Goal: Find specific page/section: Find specific page/section

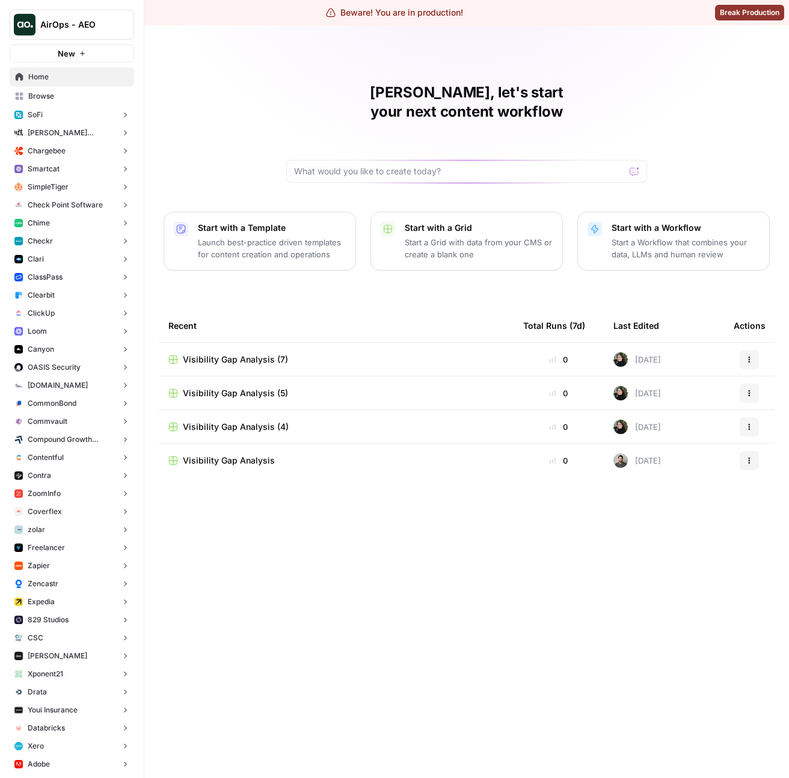
click at [60, 20] on span "AirOps - AEO" at bounding box center [76, 25] width 73 height 12
click at [380, 389] on td "Visibility Gap Analysis (5)" at bounding box center [336, 393] width 355 height 33
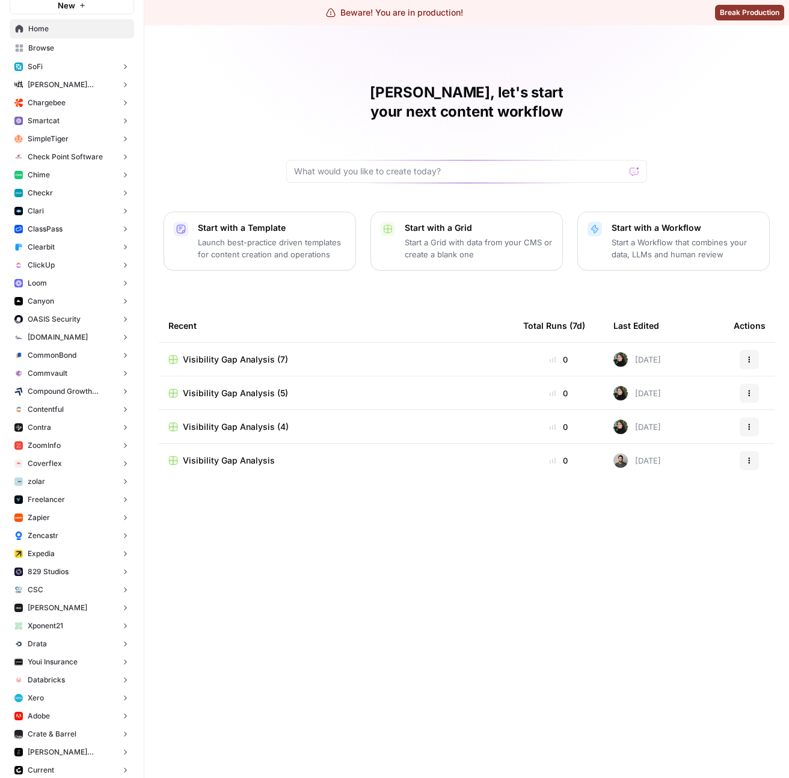
click at [49, 302] on span "Canyon" at bounding box center [41, 301] width 26 height 11
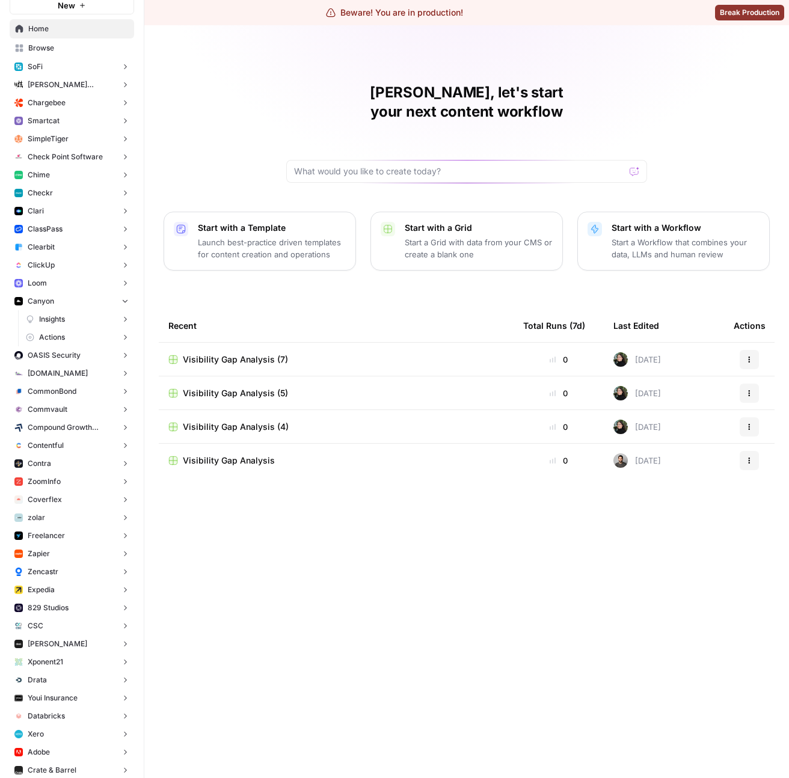
click at [65, 336] on button "Actions" at bounding box center [77, 337] width 113 height 18
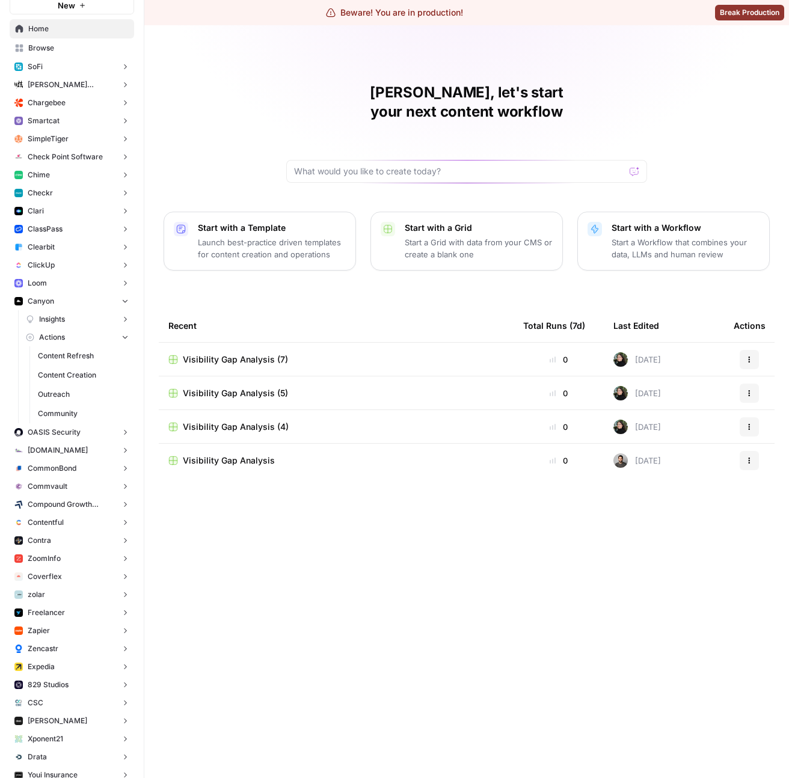
click at [67, 326] on link "Insights" at bounding box center [77, 319] width 113 height 18
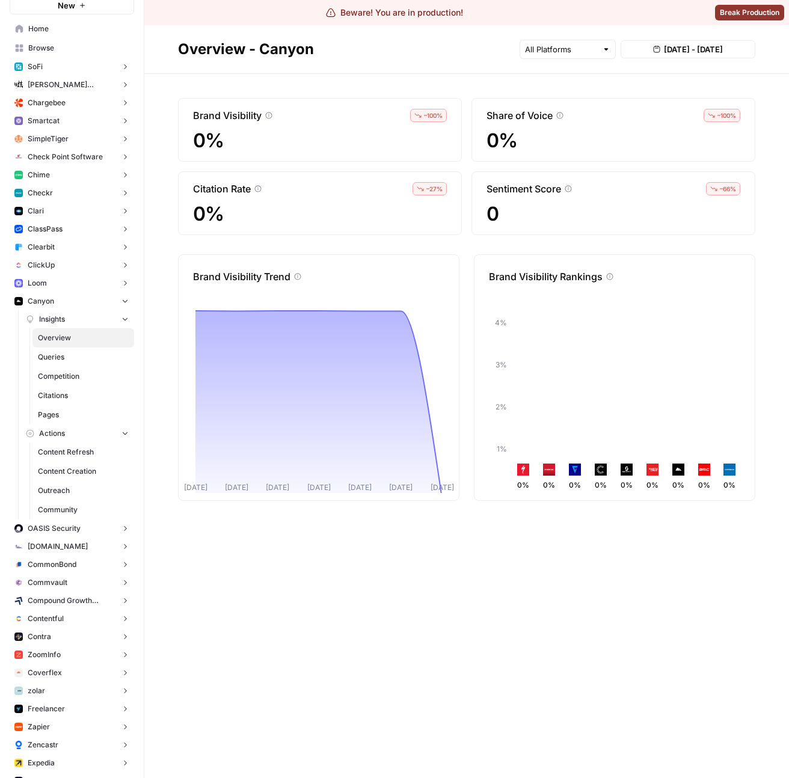
click at [56, 349] on link "Queries" at bounding box center [83, 357] width 102 height 19
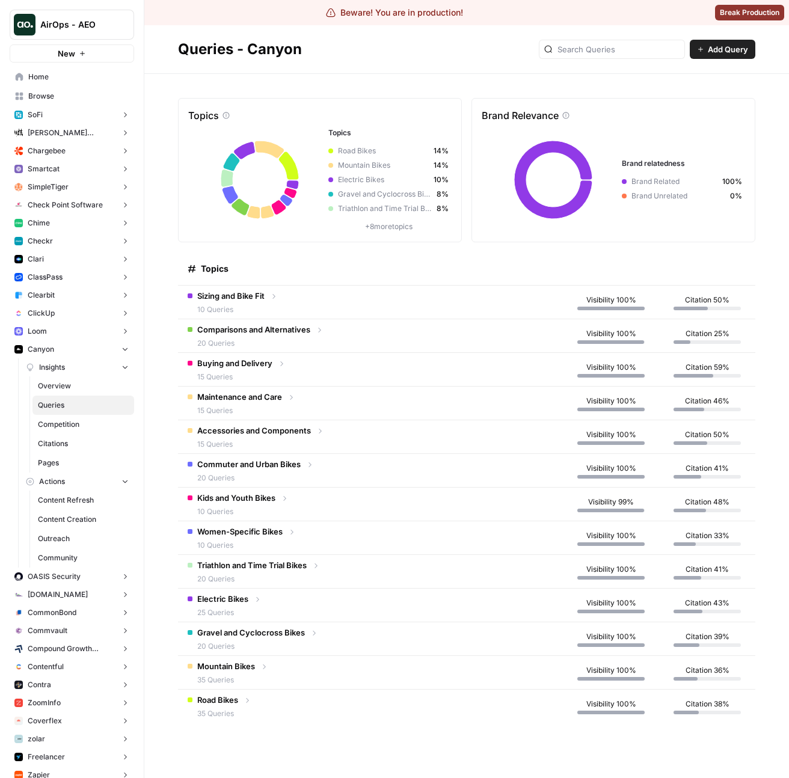
click at [121, 349] on icon "button" at bounding box center [125, 349] width 8 height 8
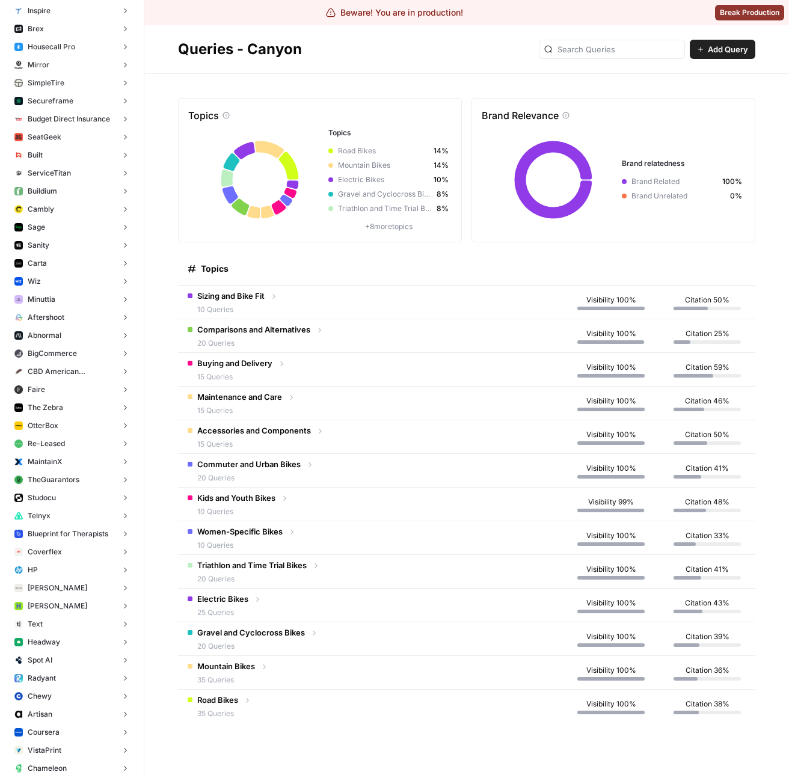
scroll to position [4201, 0]
